Goal: Transaction & Acquisition: Purchase product/service

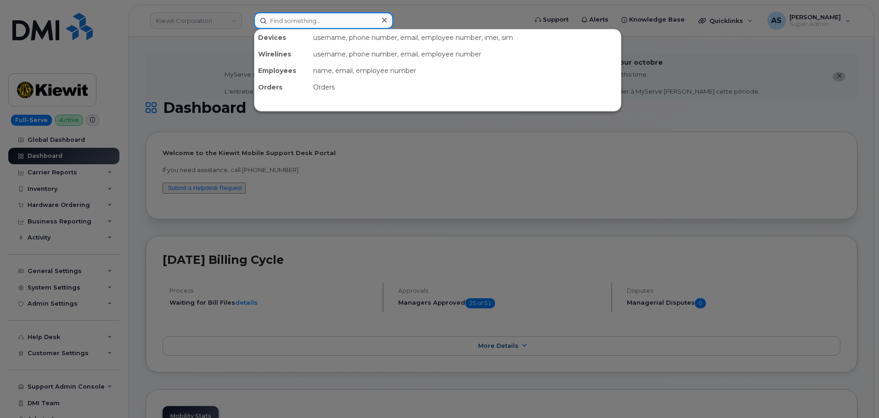
click at [279, 23] on input at bounding box center [323, 20] width 139 height 17
paste input "2817570023"
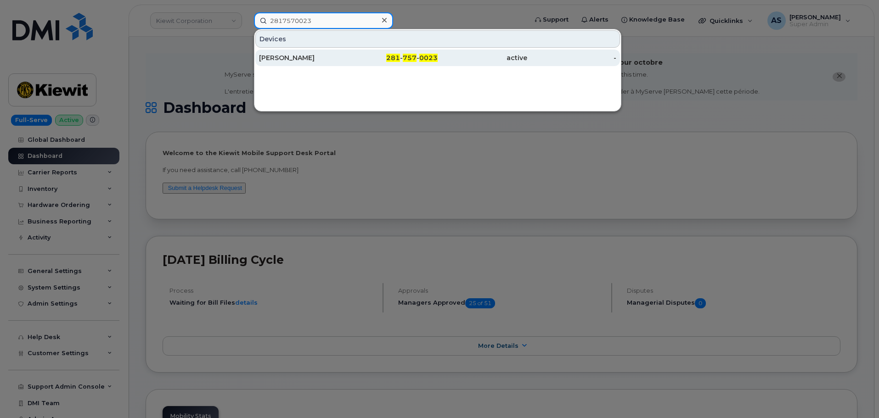
type input "2817570023"
click at [309, 57] on div "ANNEMARIE GASET" at bounding box center [304, 57] width 90 height 9
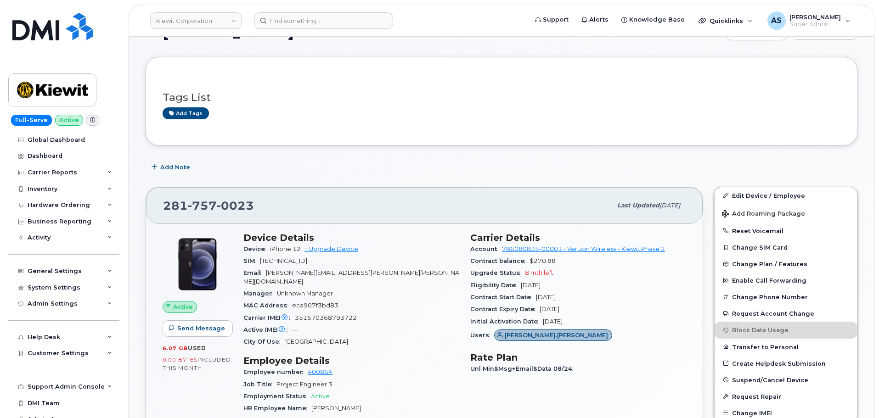
scroll to position [93, 0]
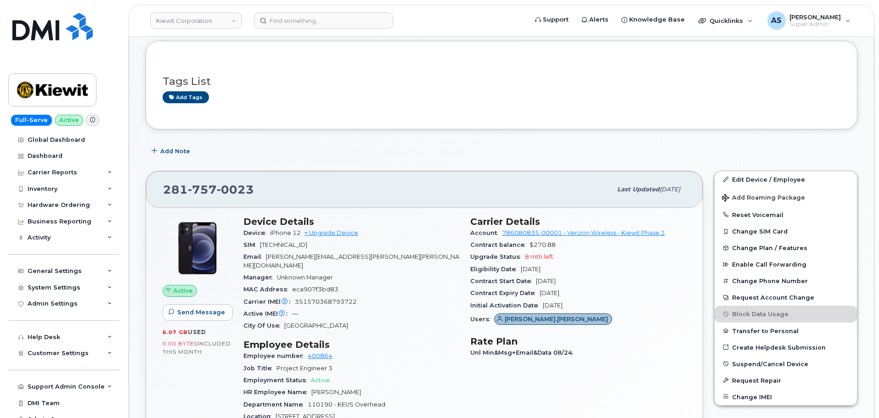
click at [424, 285] on div "MAC Address eca907f3bd83" at bounding box center [351, 290] width 216 height 12
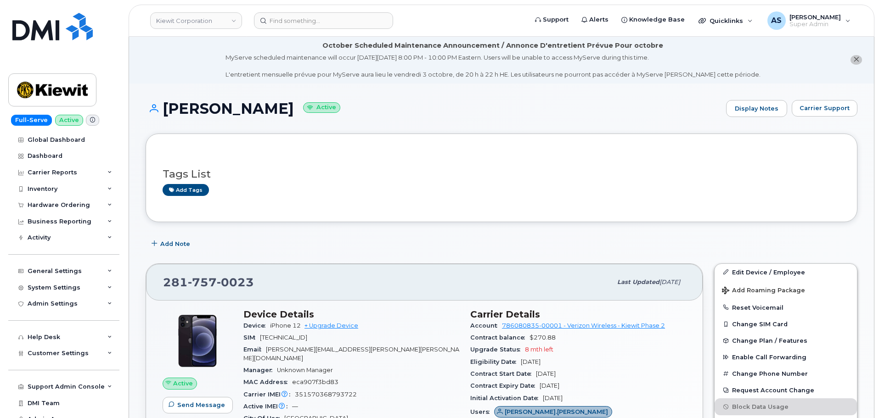
scroll to position [0, 0]
click at [853, 60] on icon "close notification" at bounding box center [856, 60] width 6 height 6
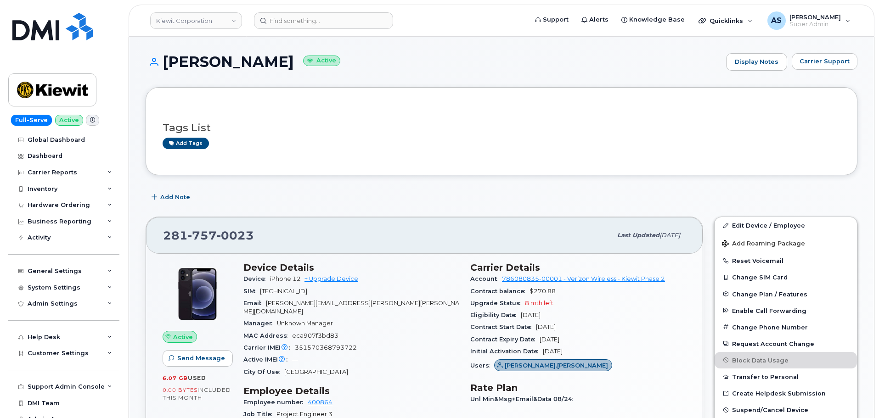
click at [535, 54] on h1 "ANNEMARIE GASET Active" at bounding box center [434, 62] width 576 height 16
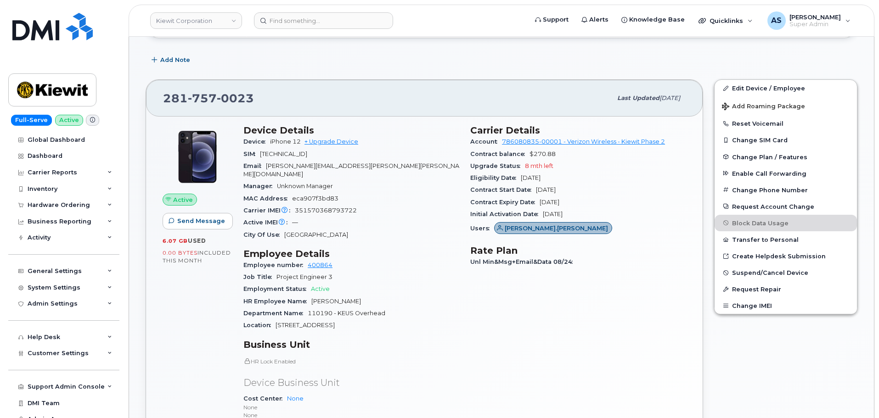
scroll to position [138, 0]
click at [64, 32] on img at bounding box center [52, 27] width 80 height 28
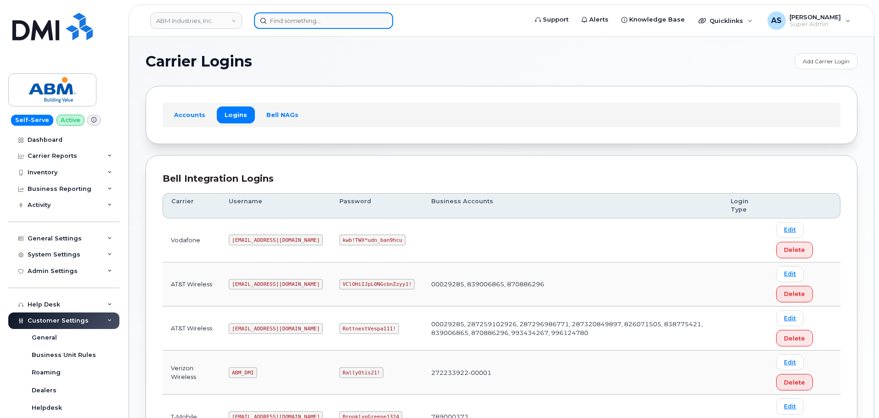
click at [299, 20] on input at bounding box center [323, 20] width 139 height 17
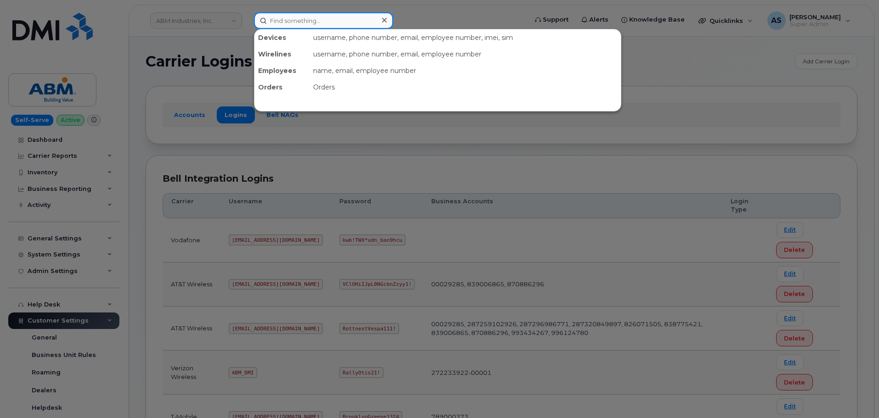
paste input "6577097465"
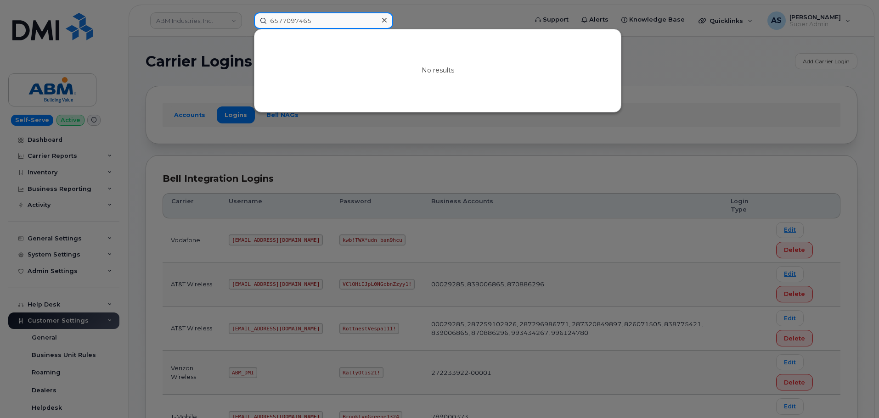
type input "6577097465"
click at [232, 36] on div at bounding box center [439, 209] width 879 height 418
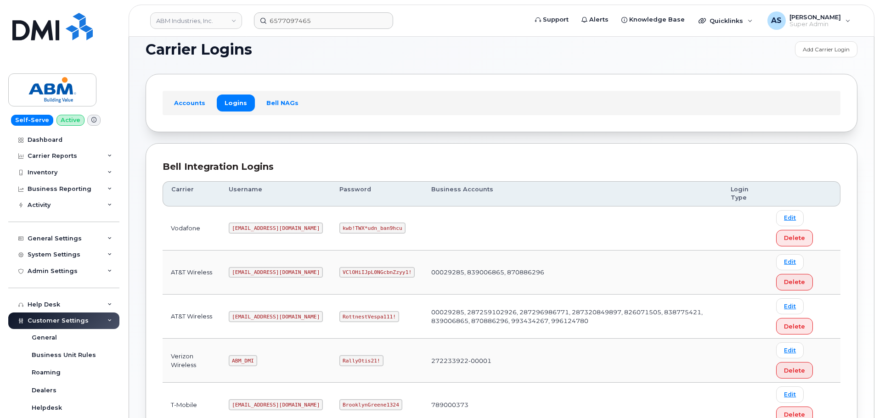
scroll to position [138, 0]
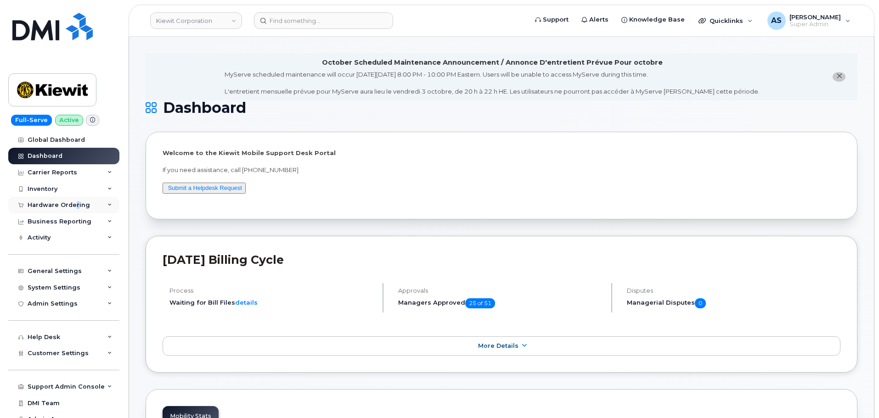
click at [75, 202] on div "Hardware Ordering" at bounding box center [59, 205] width 62 height 7
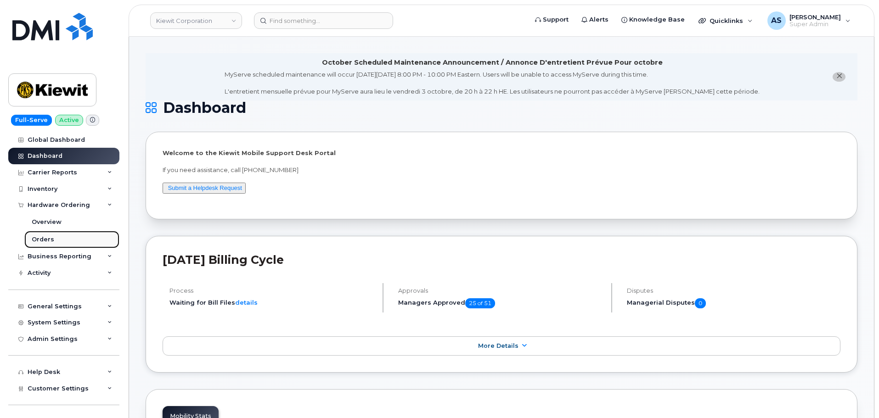
click at [59, 235] on link "Orders" at bounding box center [71, 239] width 95 height 17
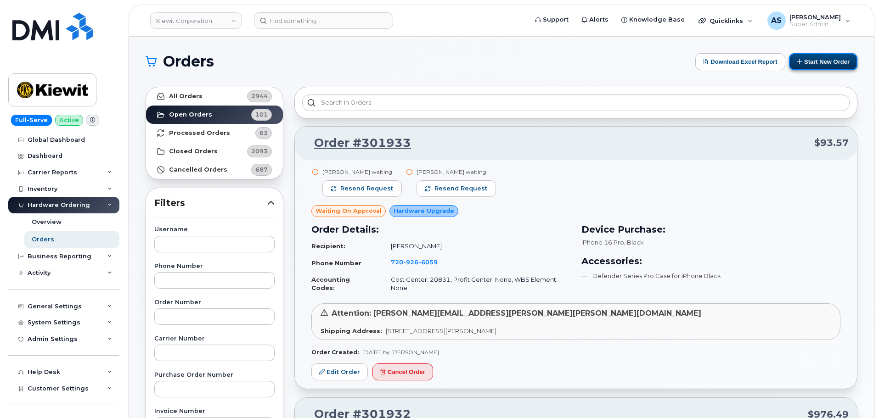
click at [813, 56] on button "Start New Order" at bounding box center [823, 61] width 68 height 17
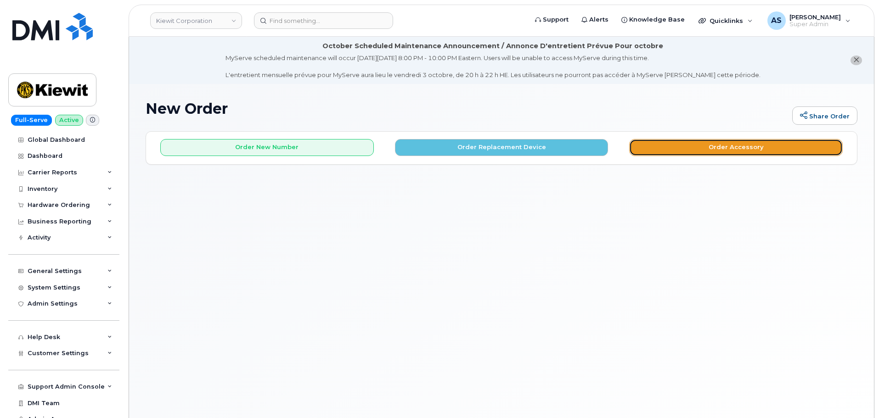
click at [726, 141] on button "Order Accessory" at bounding box center [736, 147] width 214 height 17
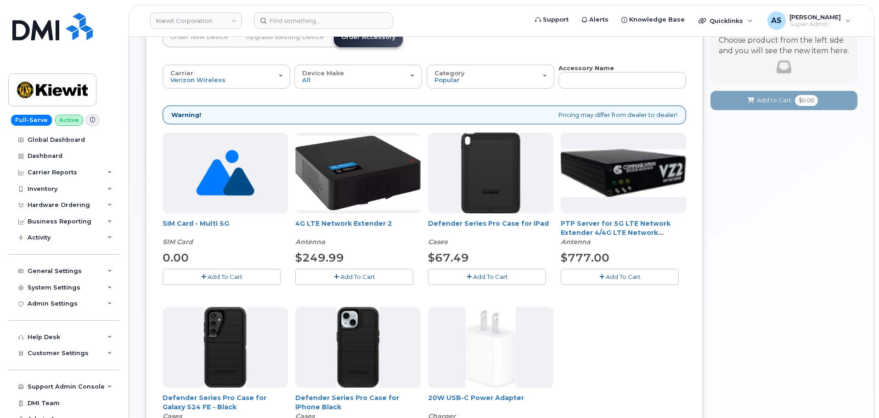
scroll to position [138, 0]
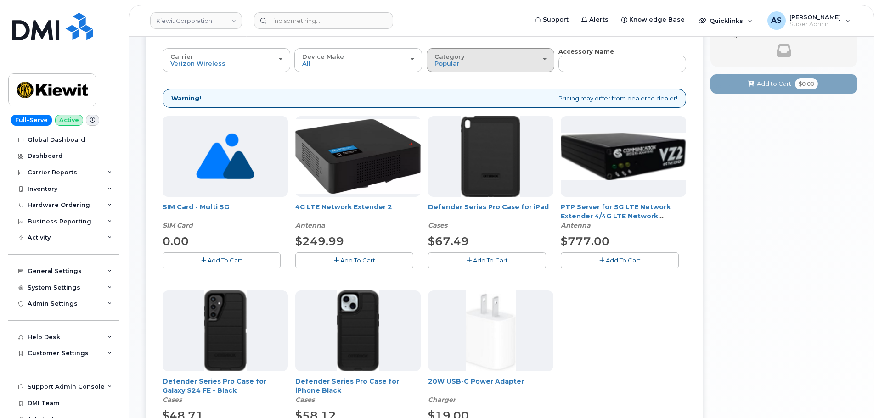
click at [533, 62] on div "Category Popular" at bounding box center [491, 60] width 112 height 14
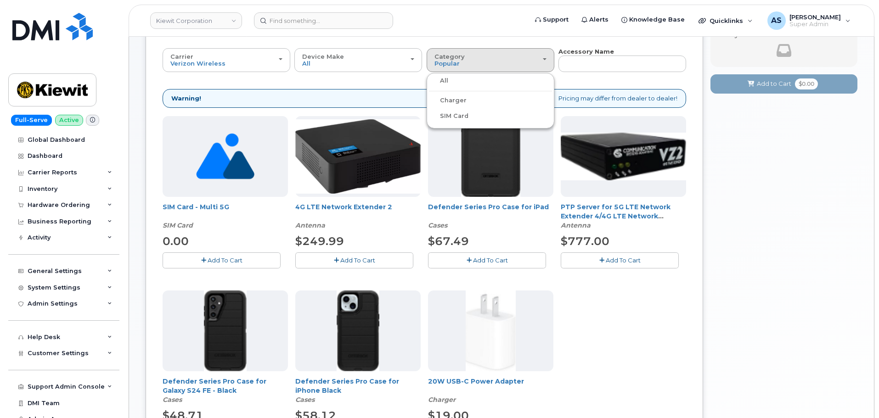
click at [443, 83] on label "All" at bounding box center [438, 80] width 19 height 11
click at [0, 0] on input "All" at bounding box center [0, 0] width 0 height 0
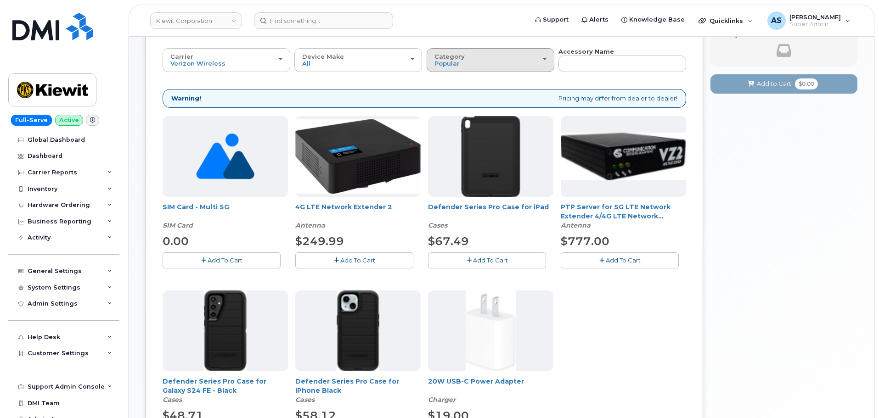
click at [539, 64] on div "Category Popular" at bounding box center [491, 60] width 112 height 14
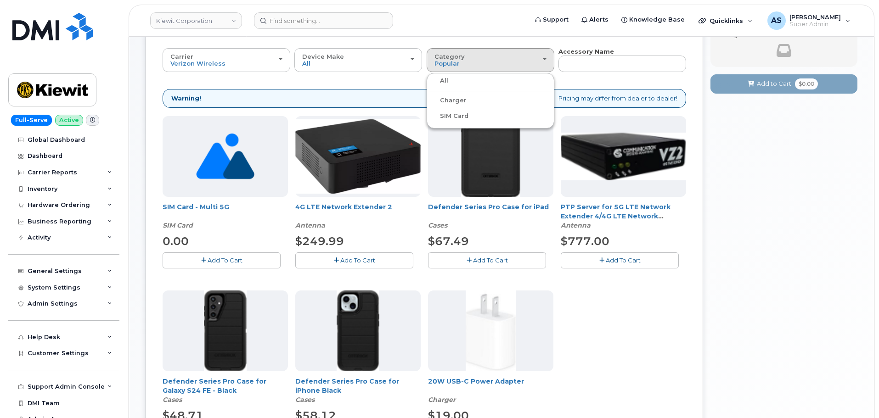
click at [443, 79] on label "All" at bounding box center [438, 80] width 19 height 11
click at [0, 0] on input "All" at bounding box center [0, 0] width 0 height 0
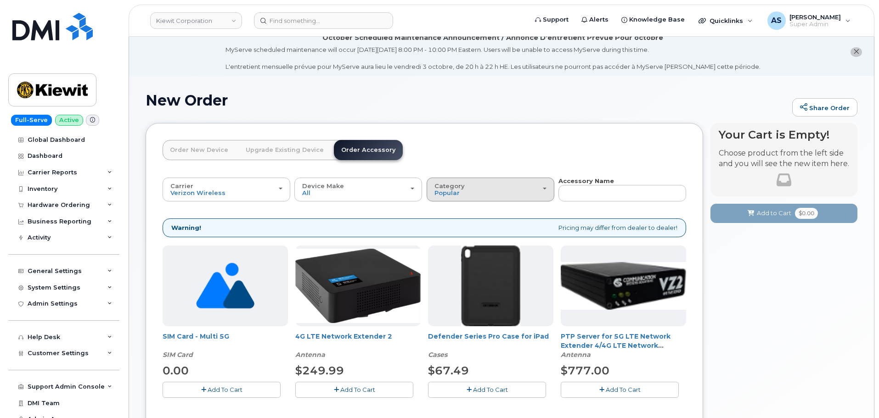
scroll to position [0, 0]
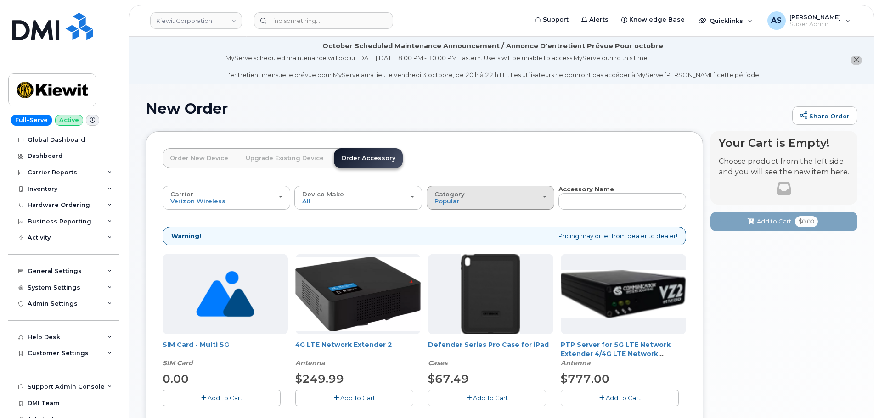
drag, startPoint x: 486, startPoint y: 182, endPoint x: 485, endPoint y: 190, distance: 7.9
click at [485, 186] on div "Order New Device Upgrade Existing Device Order Accessory Order new device and n…" at bounding box center [425, 394] width 558 height 526
click at [486, 199] on div "Category Popular" at bounding box center [491, 198] width 112 height 14
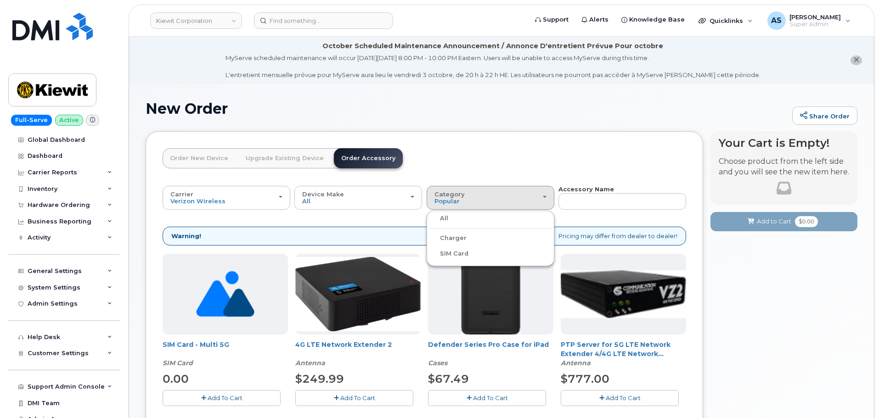
click at [443, 219] on label "All" at bounding box center [438, 218] width 19 height 11
click at [0, 0] on input "All" at bounding box center [0, 0] width 0 height 0
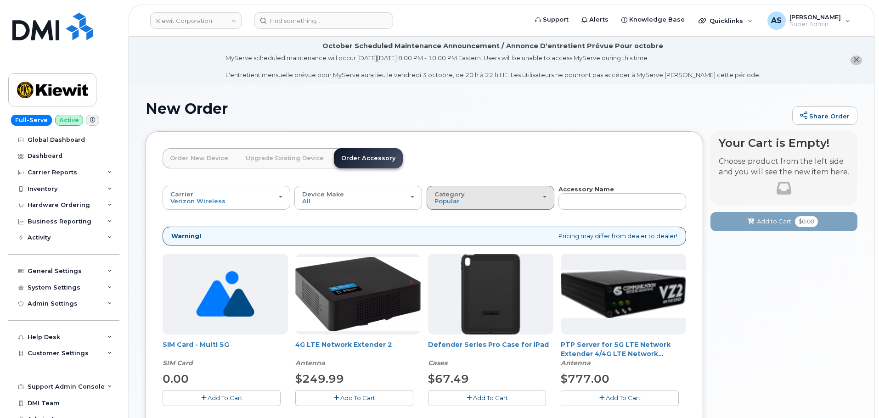
drag, startPoint x: 451, startPoint y: 197, endPoint x: 452, endPoint y: 217, distance: 20.2
click at [450, 198] on div "Category Popular" at bounding box center [491, 198] width 112 height 14
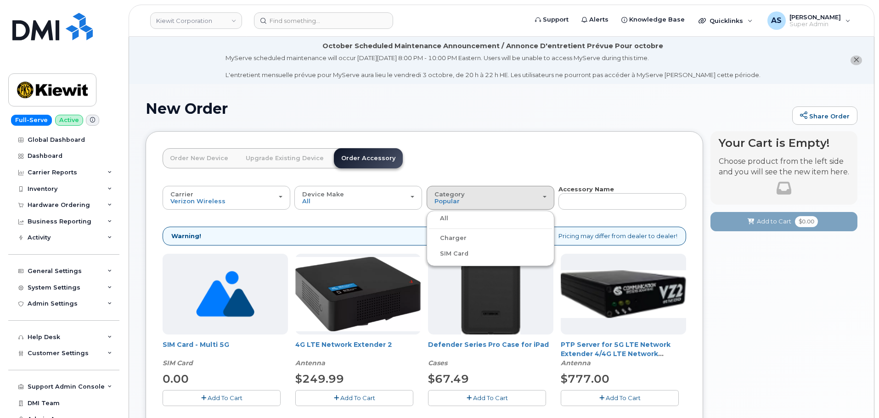
click at [446, 218] on label "All" at bounding box center [438, 218] width 19 height 11
click at [0, 0] on input "All" at bounding box center [0, 0] width 0 height 0
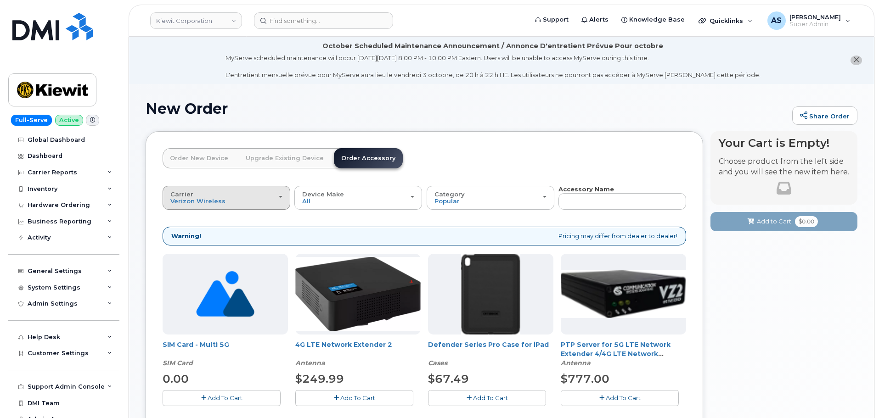
click at [282, 199] on button "Carrier Verizon Wireless T-Mobile AT&T Wireless" at bounding box center [227, 198] width 128 height 24
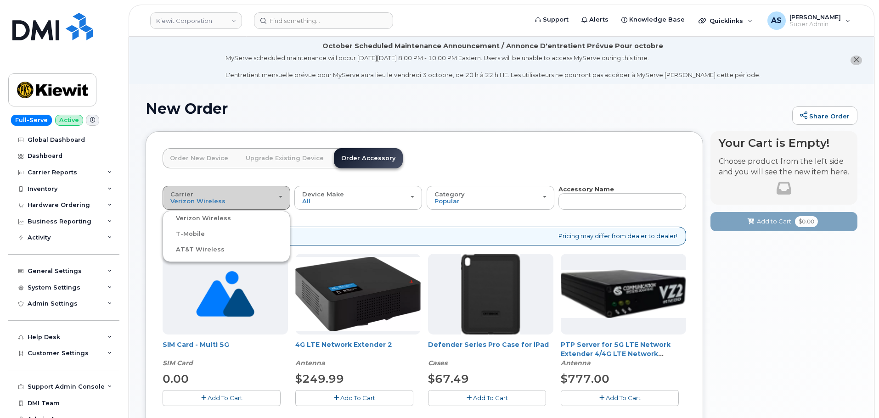
click at [281, 200] on div "Carrier Verizon Wireless T-Mobile AT&T Wireless" at bounding box center [226, 198] width 112 height 14
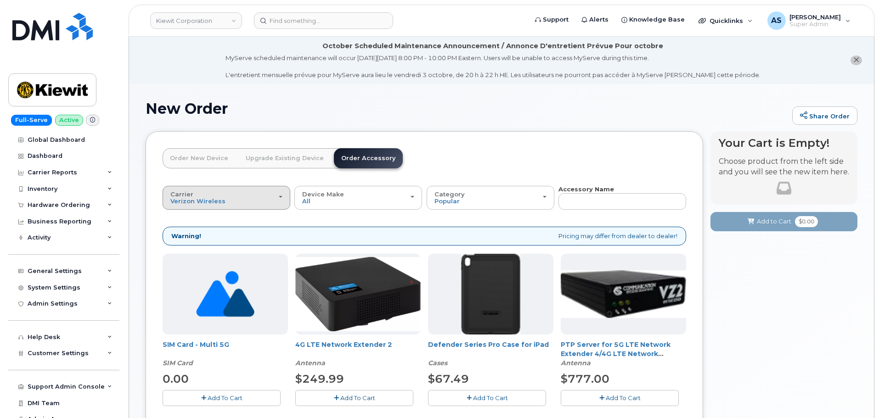
click at [281, 200] on div "Carrier Verizon Wireless T-Mobile AT&T Wireless" at bounding box center [226, 198] width 112 height 14
click at [187, 233] on label "T-Mobile" at bounding box center [185, 234] width 40 height 11
click at [0, 0] on input "T-Mobile" at bounding box center [0, 0] width 0 height 0
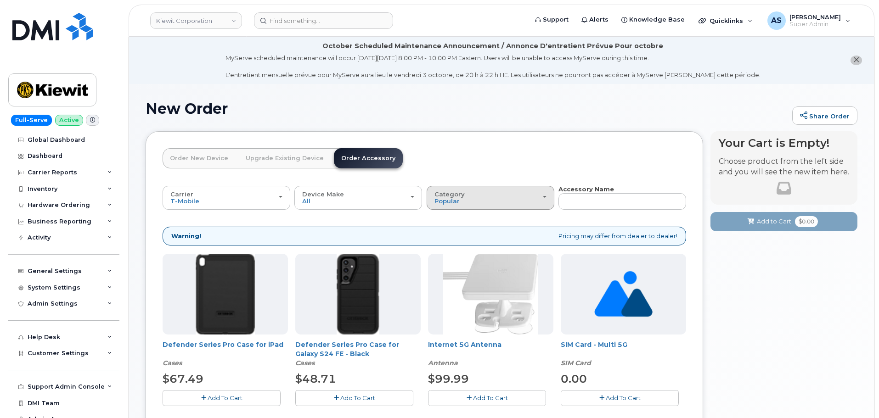
drag, startPoint x: 503, startPoint y: 197, endPoint x: 462, endPoint y: 205, distance: 41.2
click at [502, 197] on div "Category Popular" at bounding box center [491, 198] width 112 height 14
click at [446, 218] on label "All" at bounding box center [438, 218] width 19 height 11
click at [0, 0] on input "All" at bounding box center [0, 0] width 0 height 0
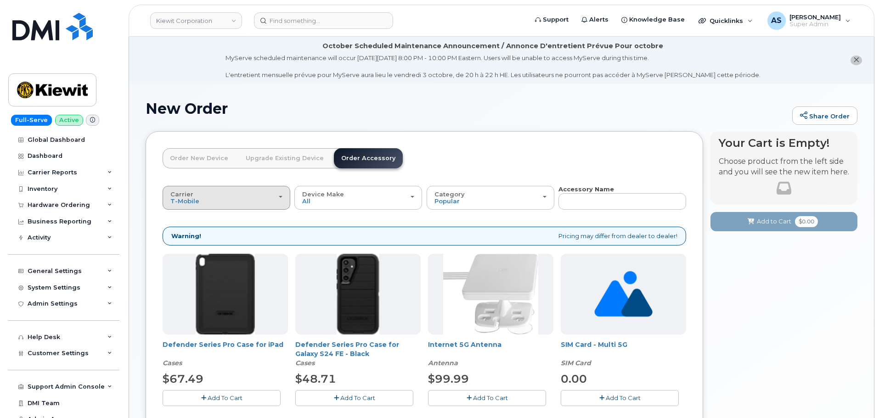
click at [222, 191] on button "Carrier Verizon Wireless T-Mobile AT&T Wireless" at bounding box center [227, 198] width 128 height 24
click at [204, 247] on label "AT&T Wireless" at bounding box center [195, 249] width 60 height 11
click at [0, 0] on input "AT&T Wireless" at bounding box center [0, 0] width 0 height 0
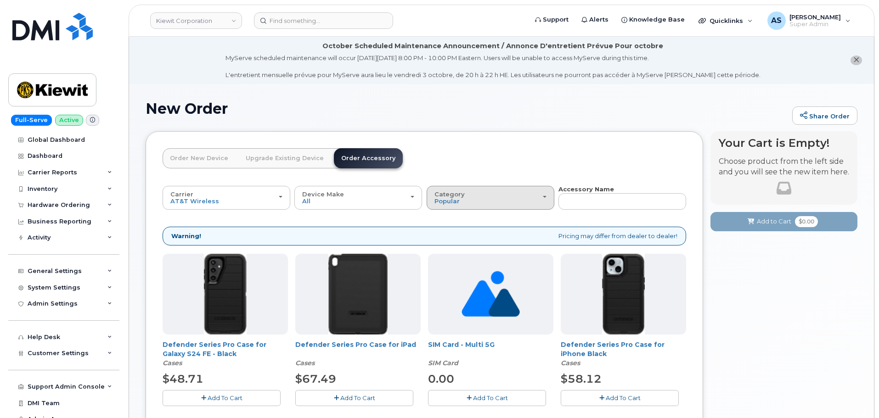
click at [503, 197] on div "Category Popular" at bounding box center [491, 198] width 112 height 14
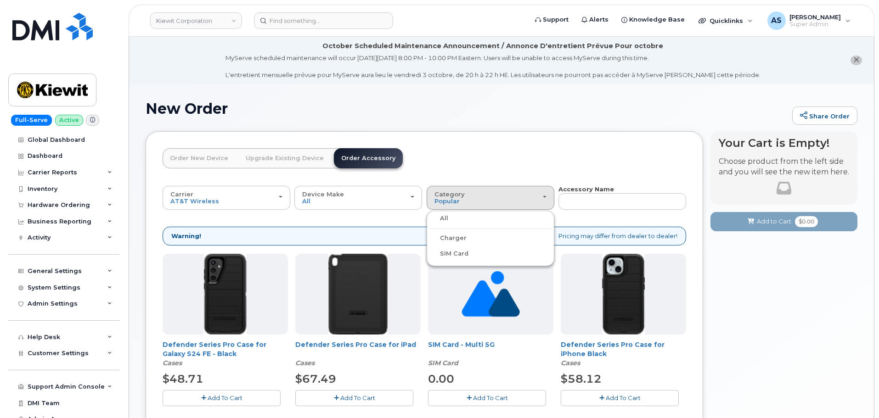
click at [442, 220] on label "All" at bounding box center [438, 218] width 19 height 11
click at [0, 0] on input "All" at bounding box center [0, 0] width 0 height 0
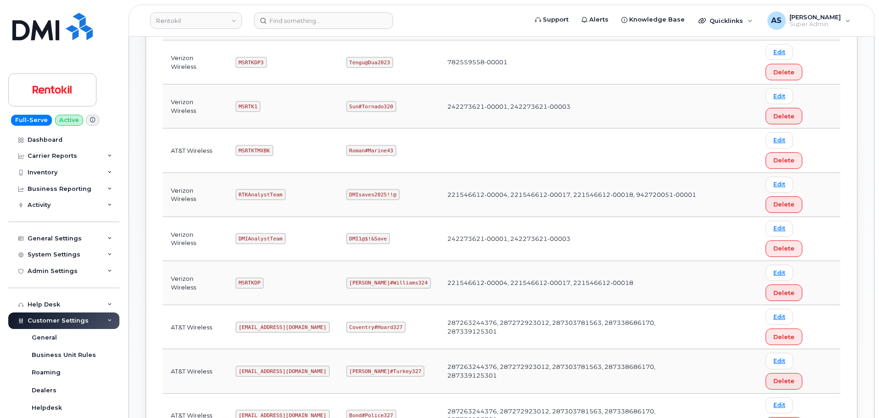
scroll to position [276, 0]
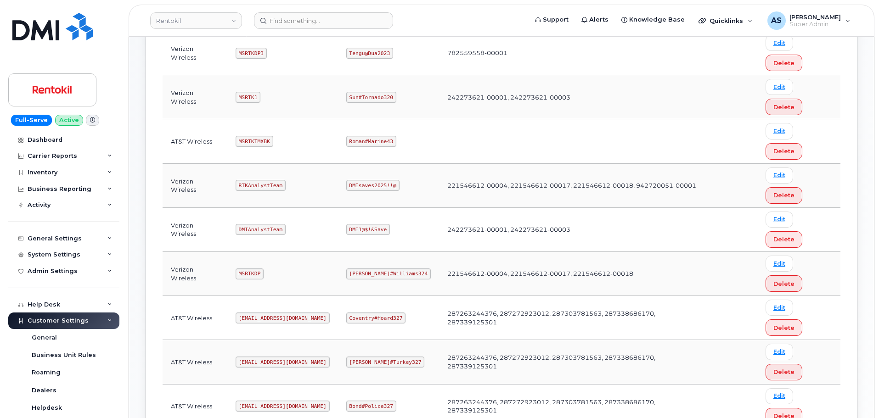
drag, startPoint x: 351, startPoint y: 238, endPoint x: 403, endPoint y: 237, distance: 52.4
copy code "Maud#Earthquake203"
